Goal: Navigation & Orientation: Find specific page/section

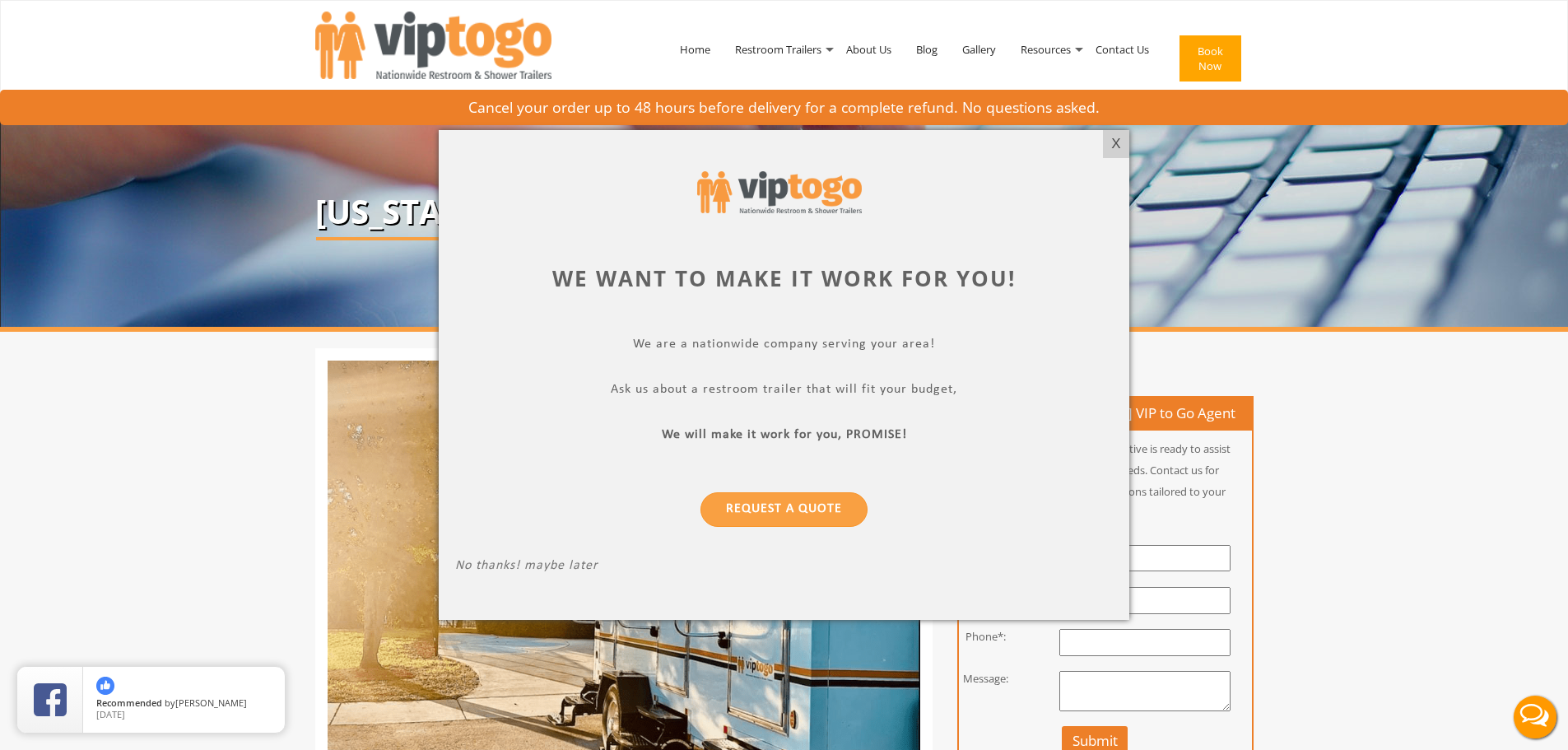
click at [1112, 129] on div at bounding box center [784, 375] width 1568 height 750
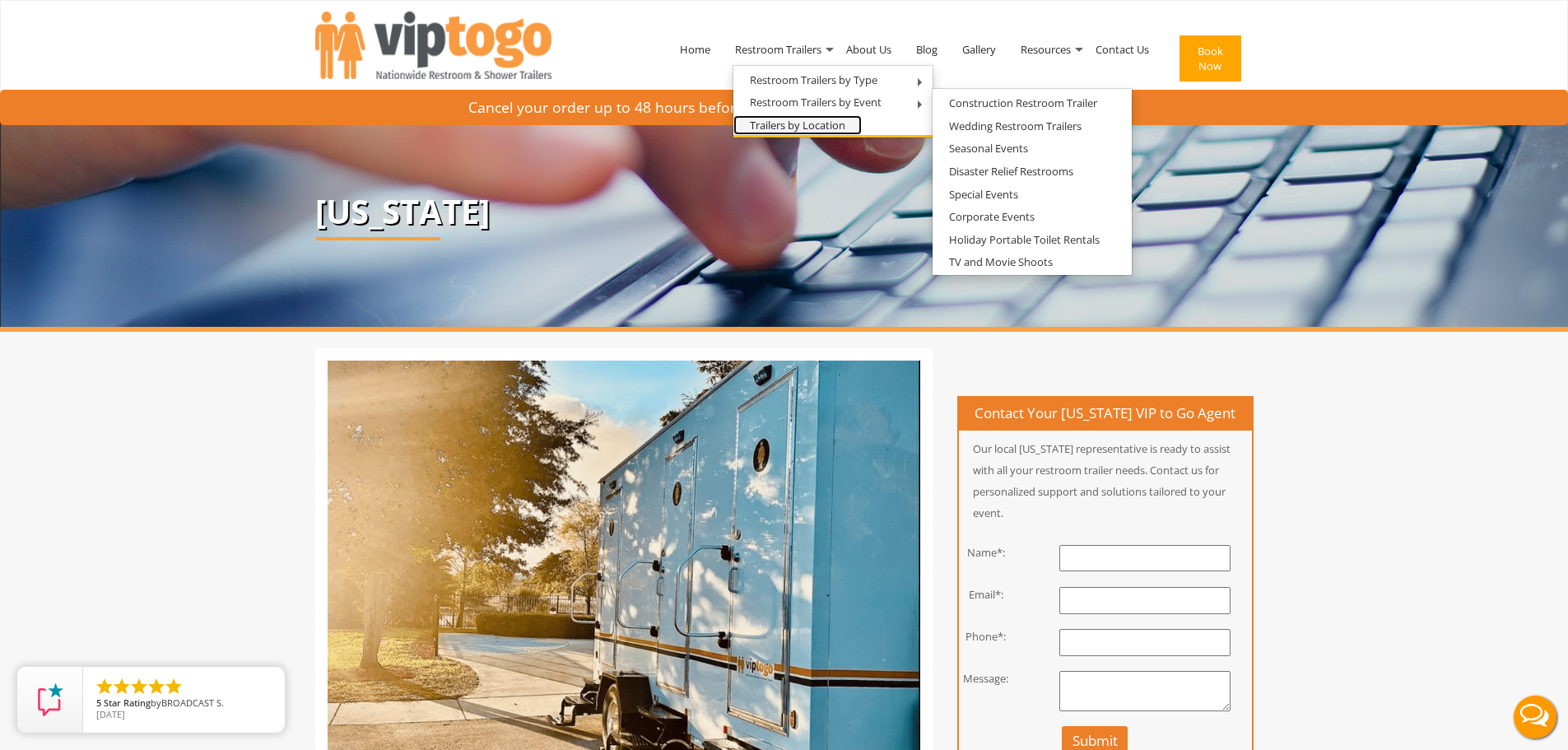
click at [793, 135] on link "Trailers by Location" at bounding box center [798, 126] width 128 height 21
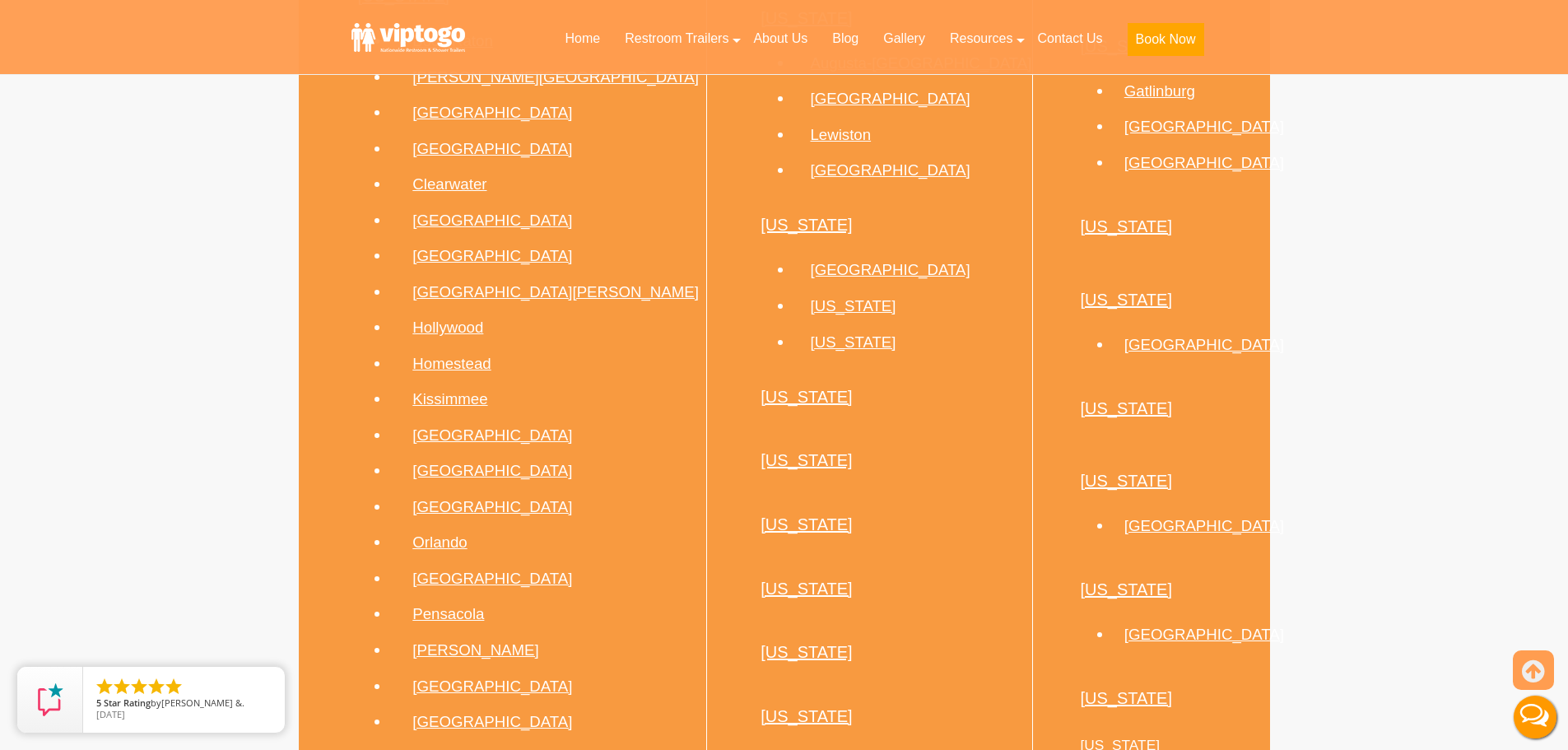
scroll to position [3045, 0]
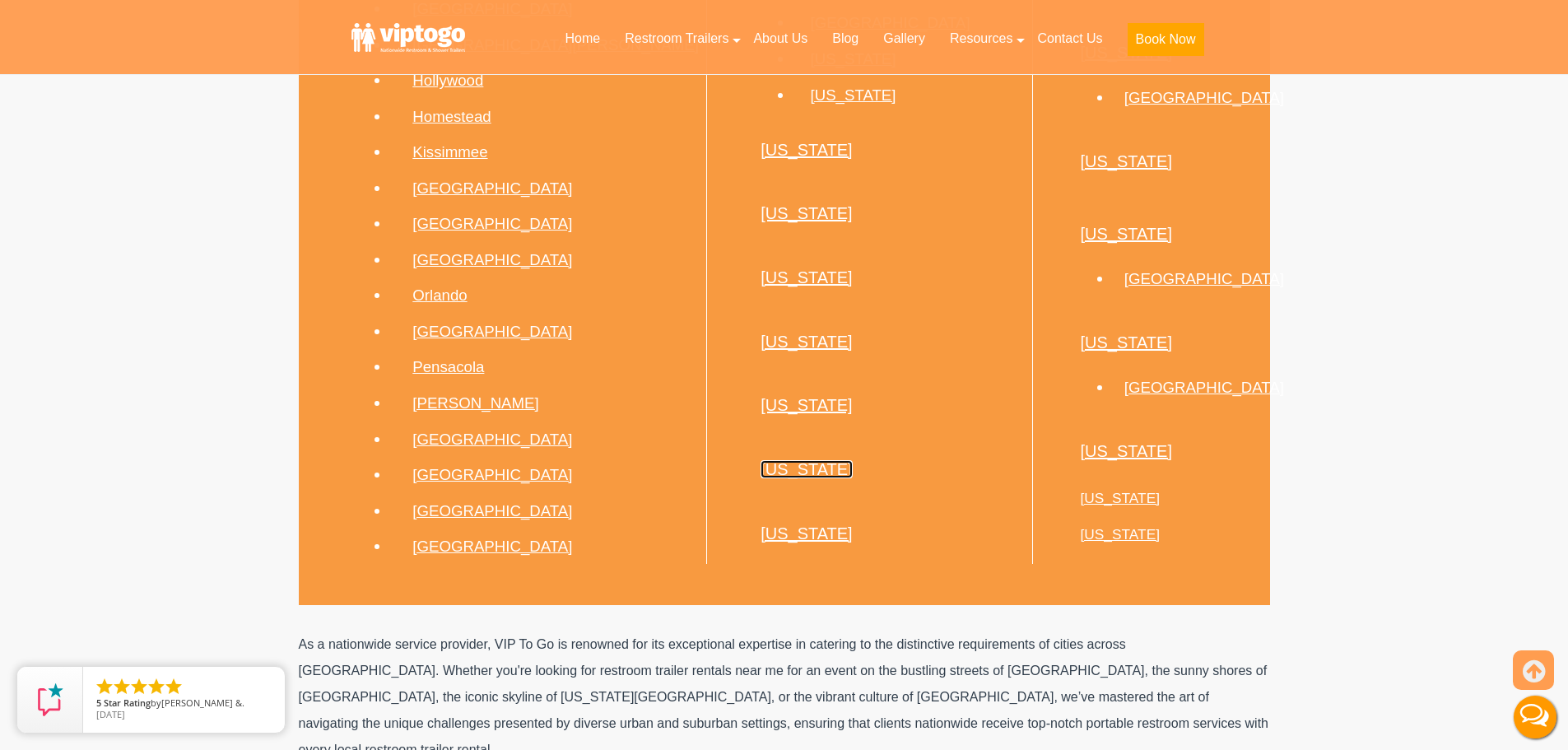
click at [761, 460] on link "[US_STATE]" at bounding box center [807, 469] width 92 height 18
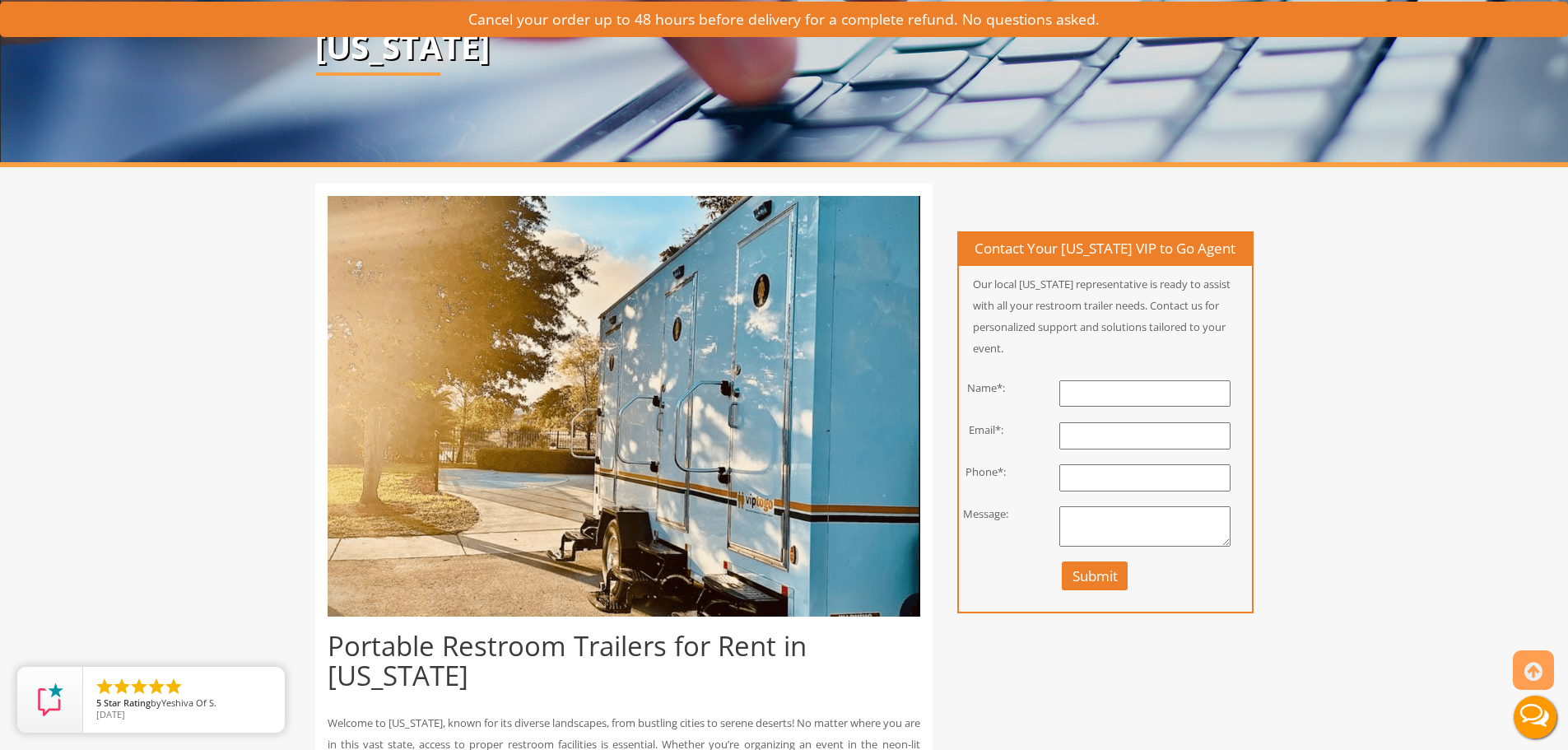
scroll to position [576, 0]
